Goal: Task Accomplishment & Management: Manage account settings

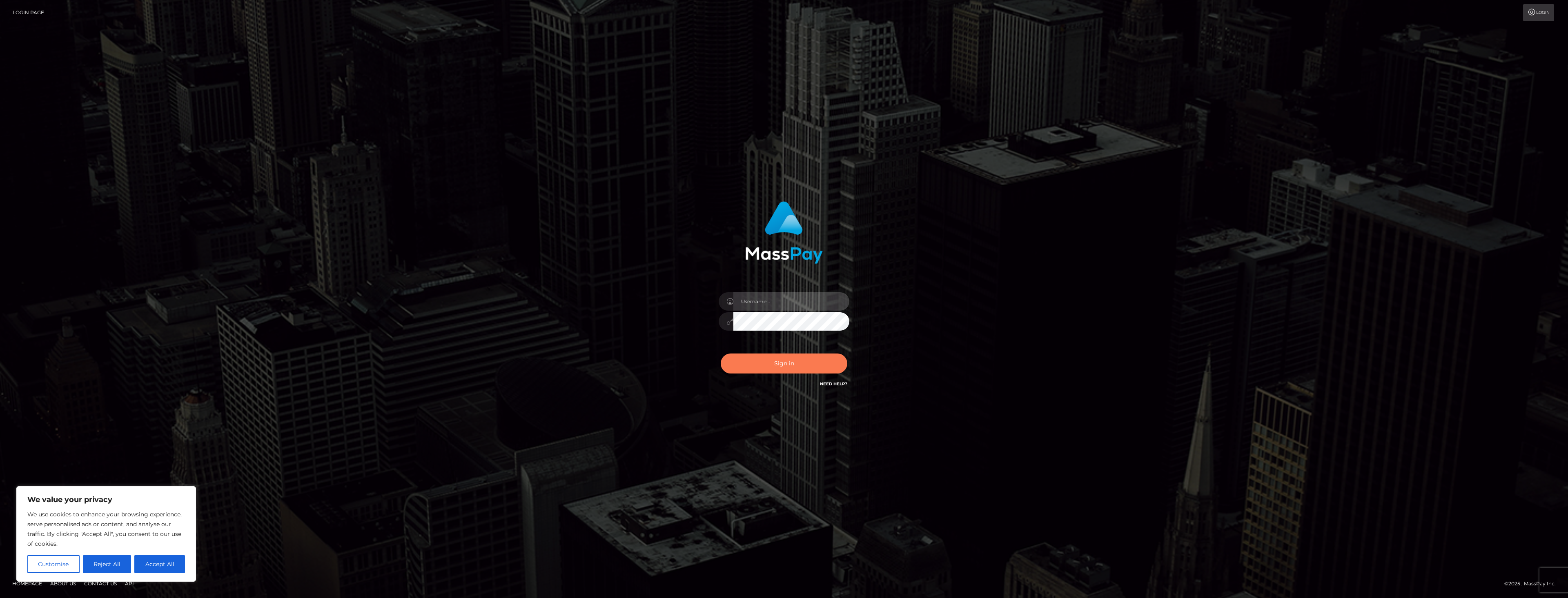
type input "dat.rush"
click at [786, 361] on button "Sign in" at bounding box center [784, 363] width 127 height 20
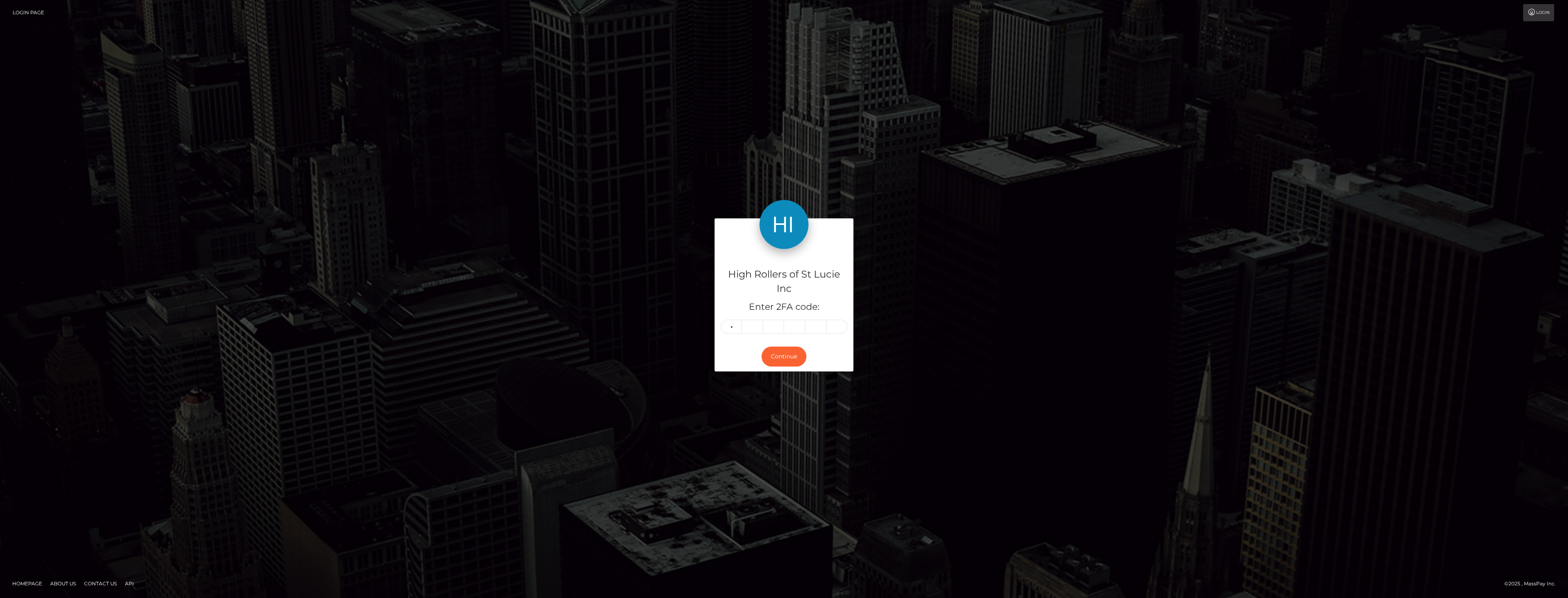
type input "1"
type input "5"
type input "7"
type input "1"
type input "7"
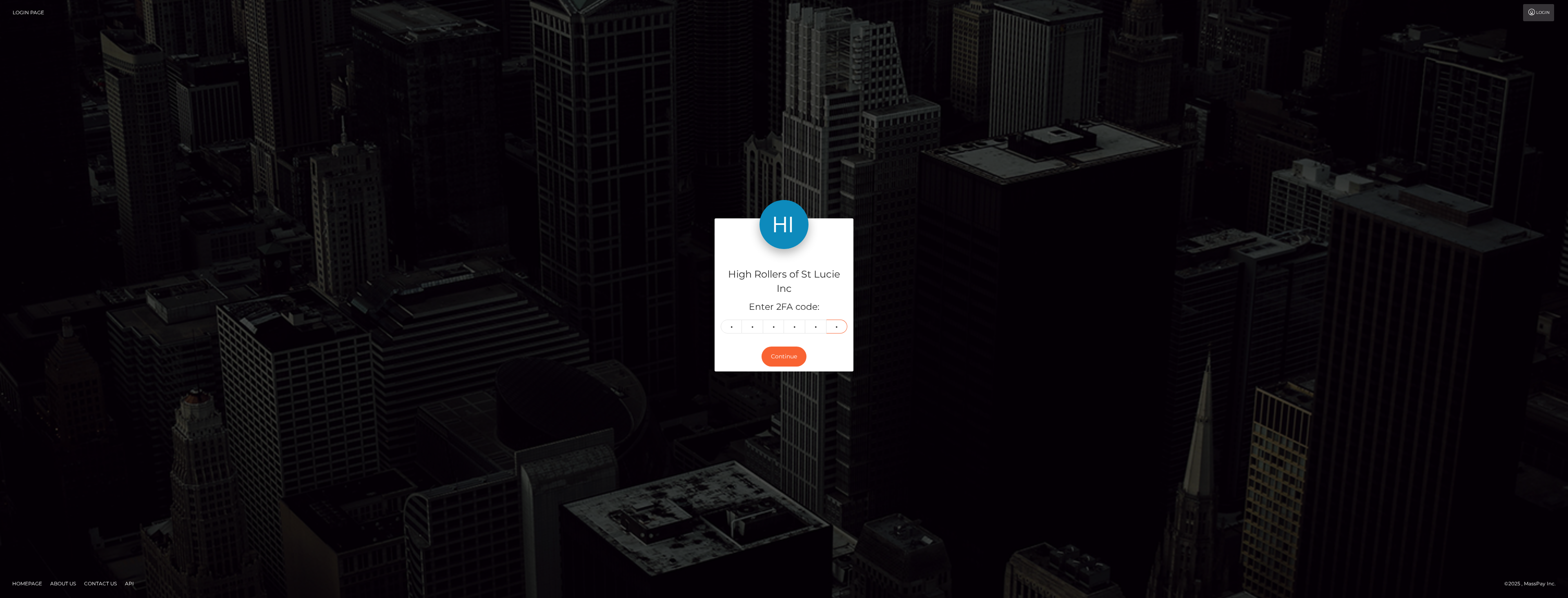
type input "1"
click at [786, 361] on button "Continue" at bounding box center [784, 356] width 45 height 20
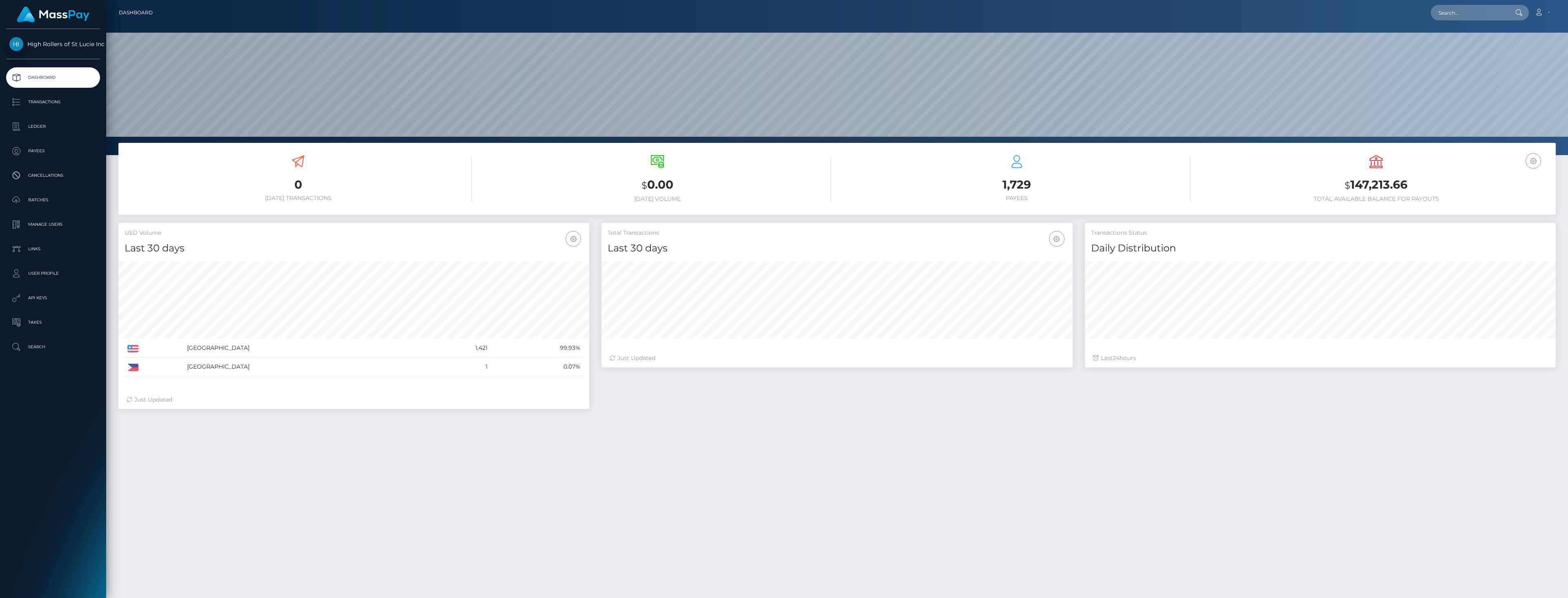
scroll to position [145, 471]
